Goal: Check status

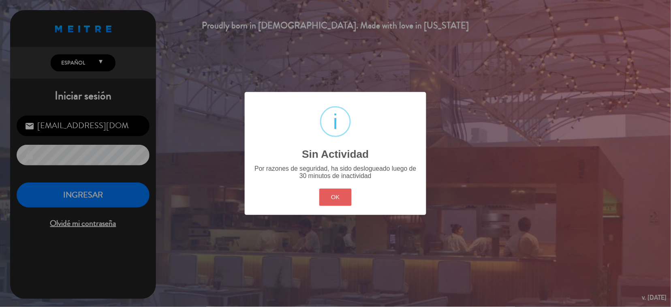
click at [341, 196] on button "OK" at bounding box center [335, 196] width 33 height 17
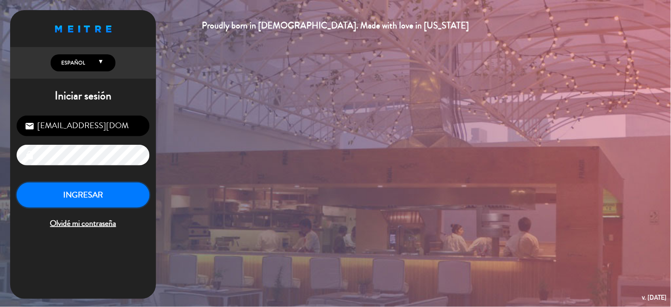
click at [70, 193] on button "INGRESAR" at bounding box center [83, 195] width 133 height 26
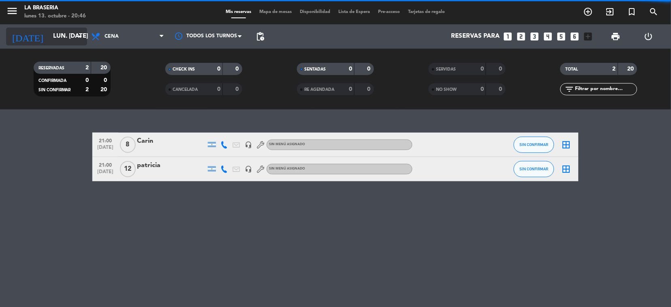
click at [79, 35] on icon "arrow_drop_down" at bounding box center [80, 37] width 10 height 10
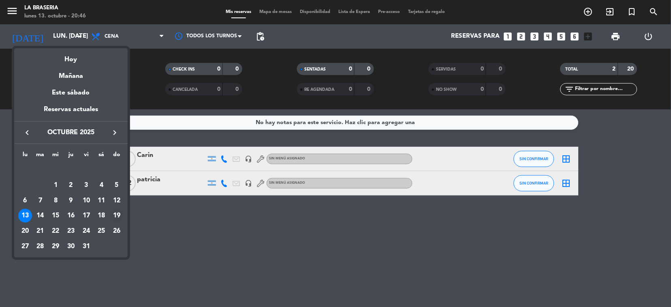
click at [117, 218] on div "19" at bounding box center [117, 216] width 14 height 14
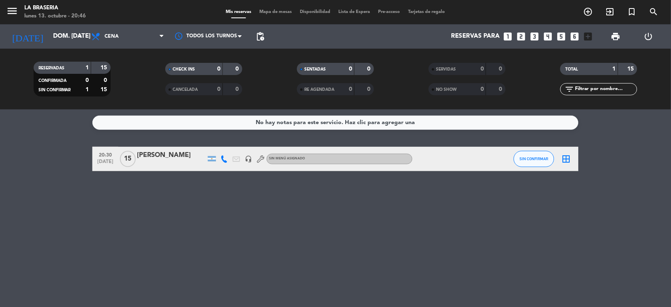
click at [165, 158] on div "[PERSON_NAME]" at bounding box center [171, 155] width 69 height 11
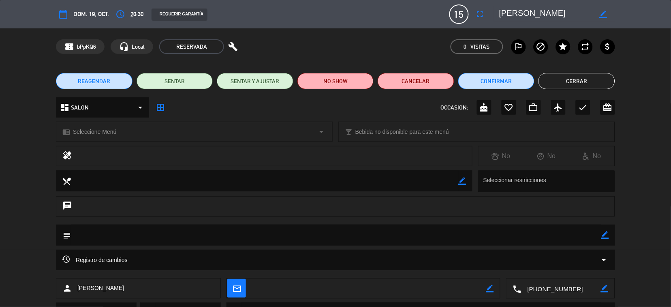
click at [561, 75] on button "Cerrar" at bounding box center [576, 81] width 77 height 16
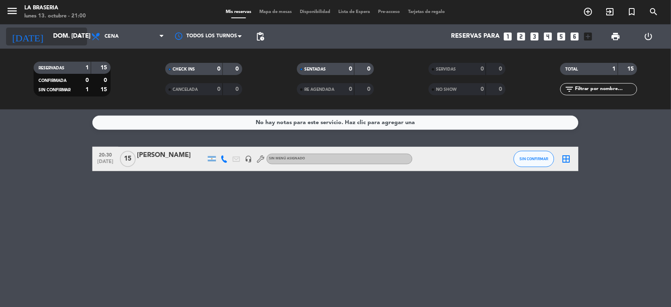
click at [77, 37] on icon "arrow_drop_down" at bounding box center [80, 37] width 10 height 10
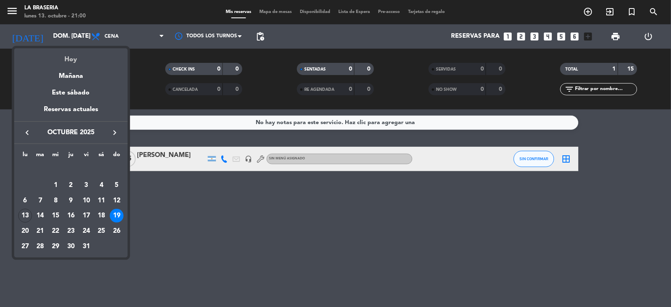
click at [85, 52] on div "Hoy" at bounding box center [70, 56] width 113 height 17
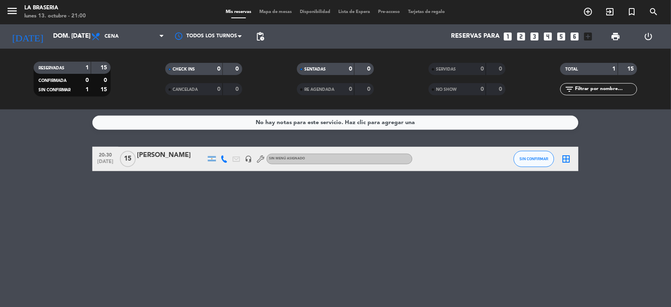
type input "lun. [DATE]"
